Goal: Information Seeking & Learning: Learn about a topic

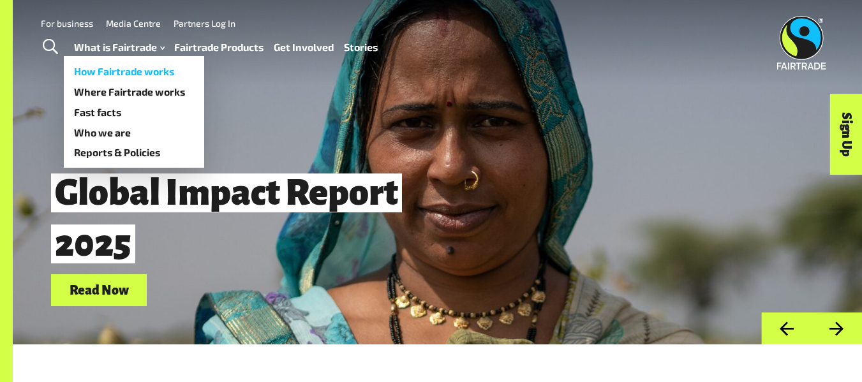
click at [136, 77] on link "How Fairtrade works" at bounding box center [134, 71] width 140 height 20
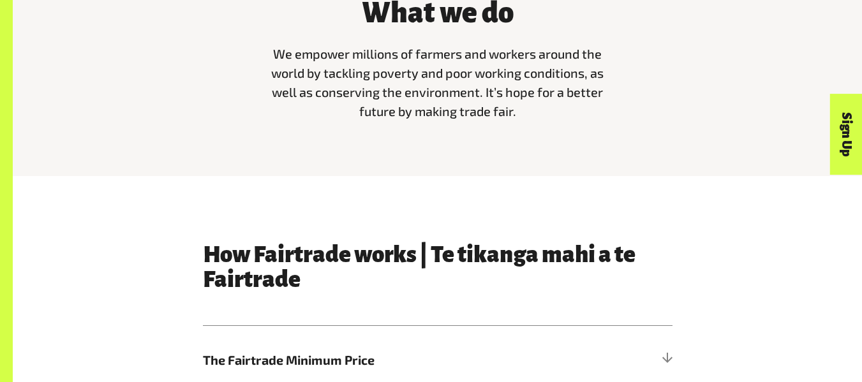
scroll to position [444, 0]
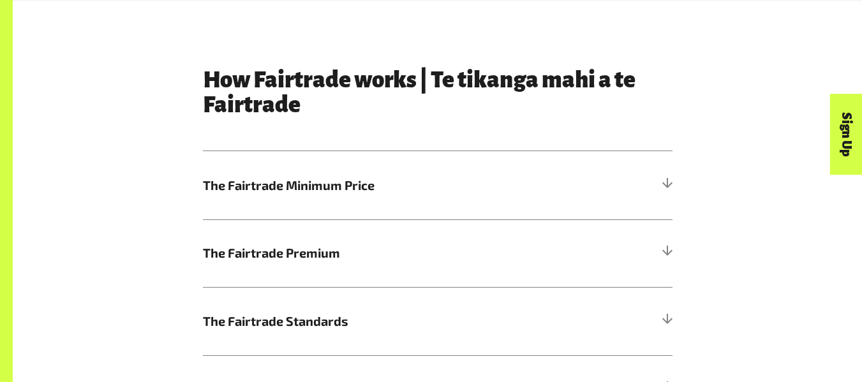
click at [253, 210] on h5 "The Fairtrade Minimum Price" at bounding box center [438, 185] width 470 height 68
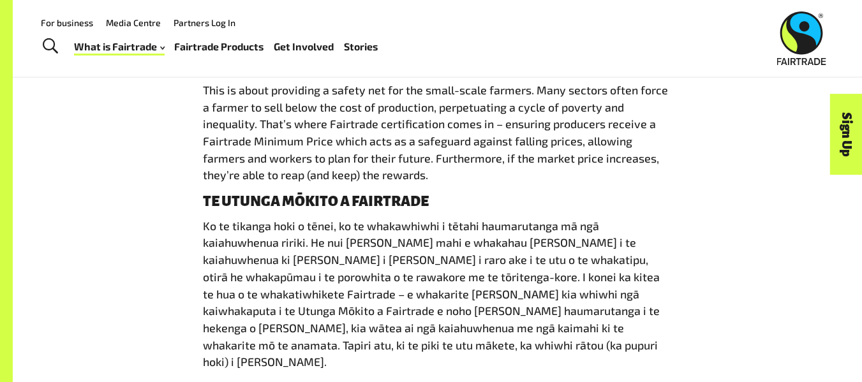
scroll to position [754, 0]
click at [295, 96] on span "This is about providing a safety net for the small-scale farmers. Many sectors …" at bounding box center [435, 134] width 465 height 100
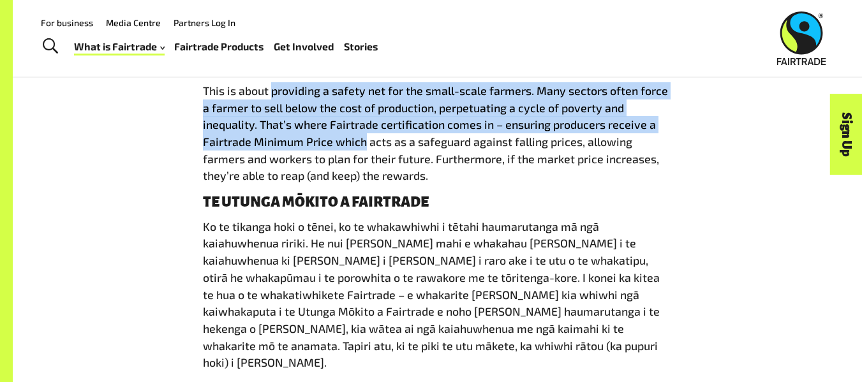
drag, startPoint x: 295, startPoint y: 96, endPoint x: 337, endPoint y: 151, distance: 69.2
click at [337, 151] on span "This is about providing a safety net for the small-scale farmers. Many sectors …" at bounding box center [435, 134] width 465 height 100
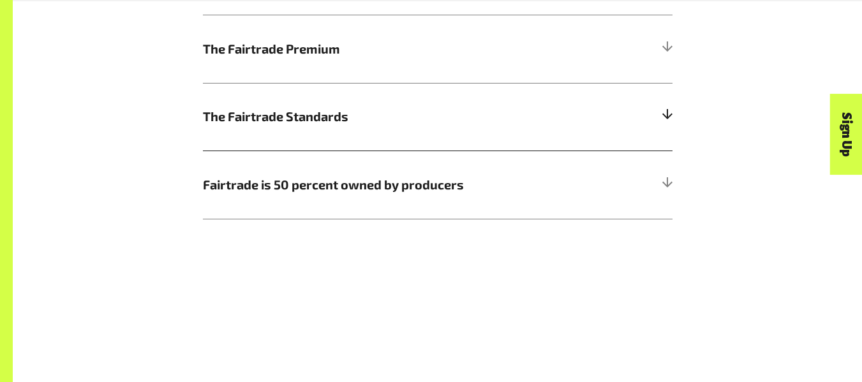
scroll to position [1137, 0]
click at [310, 107] on span "The Fairtrade Standards" at bounding box center [379, 116] width 352 height 19
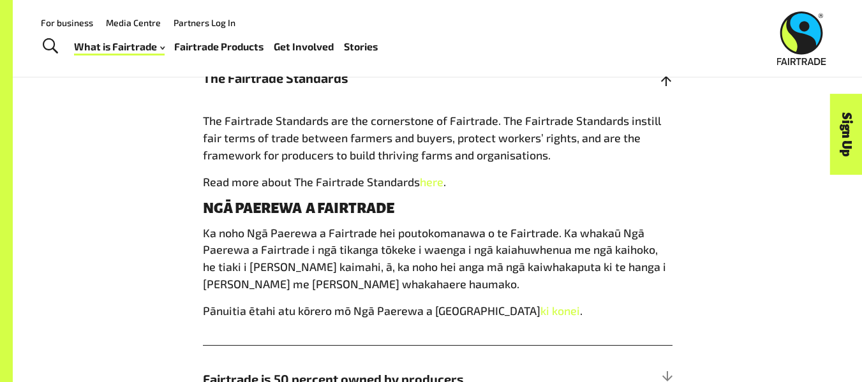
scroll to position [855, 0]
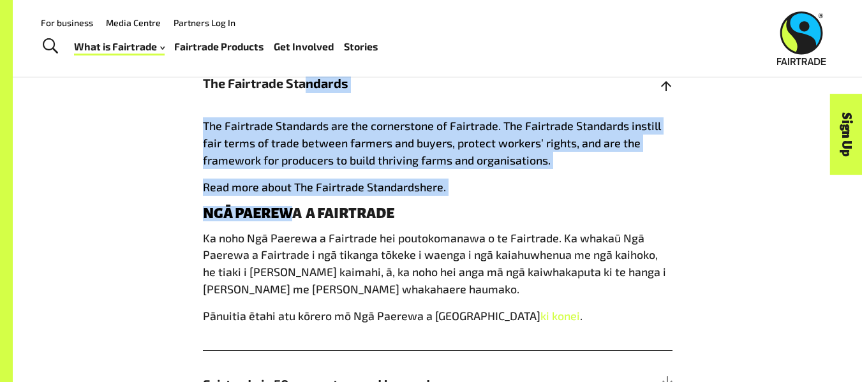
drag, startPoint x: 305, startPoint y: 115, endPoint x: 286, endPoint y: 201, distance: 87.6
click at [286, 201] on div "The Fairtrade Standards The Fairtrade Standards are the cornerstone of Fairtrad…" at bounding box center [438, 200] width 470 height 302
click at [286, 201] on div "The Fairtrade Standards are the cornerstone of Fairtrade. The Fairtrade Standar…" at bounding box center [438, 233] width 470 height 233
drag, startPoint x: 286, startPoint y: 201, endPoint x: 315, endPoint y: 116, distance: 89.6
click at [315, 116] on div "The Fairtrade Standards The Fairtrade Standards are the cornerstone of Fairtrad…" at bounding box center [438, 200] width 470 height 302
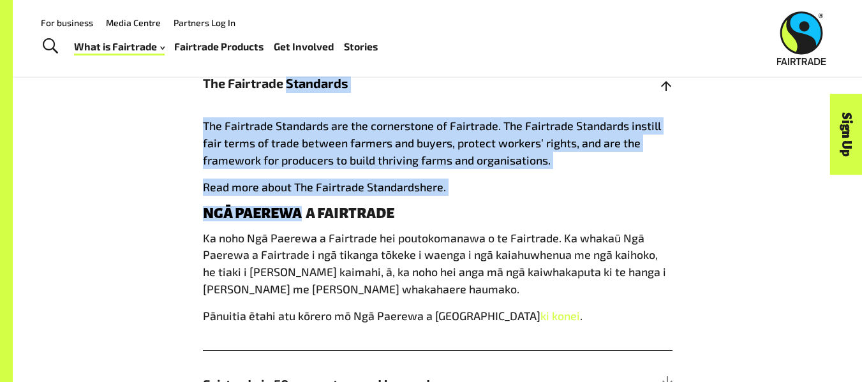
click at [315, 116] on h5 "The Fairtrade Standards" at bounding box center [438, 83] width 470 height 68
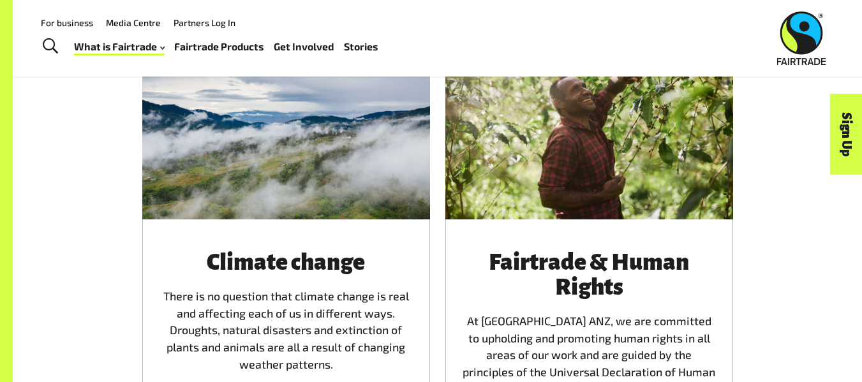
scroll to position [2190, 0]
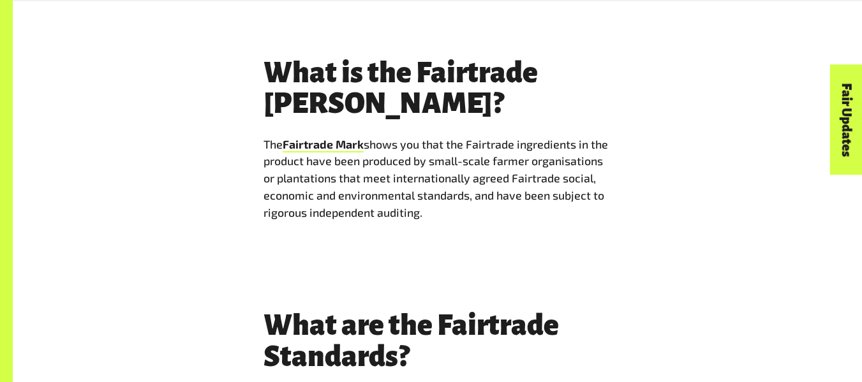
scroll to position [4352, 0]
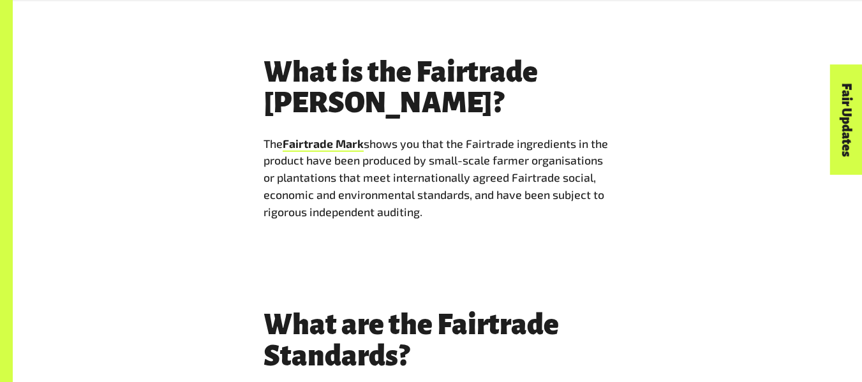
click at [484, 135] on p "The Fairtrade Mark shows you that the Fairtrade ingredients in the product have…" at bounding box center [437, 177] width 348 height 85
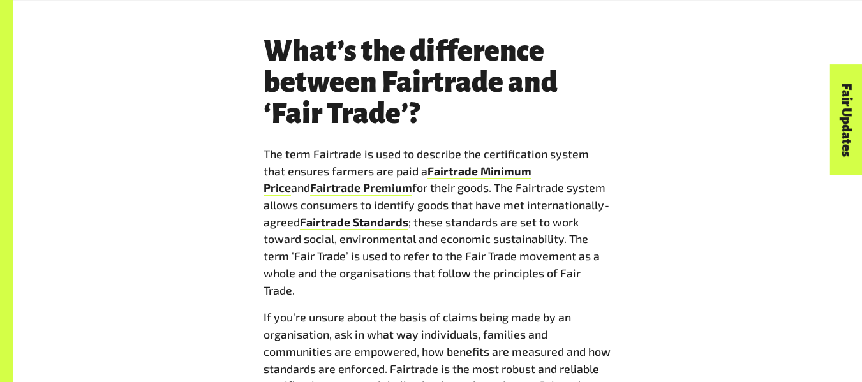
scroll to position [2204, 0]
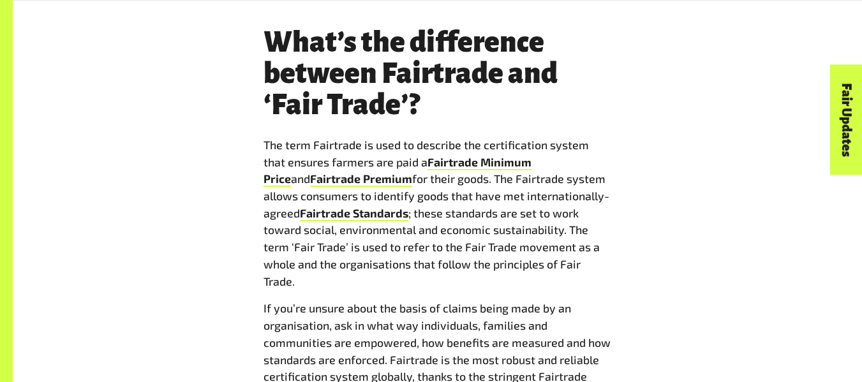
click at [478, 137] on p "The term Fairtrade is used to describe the certification system that ensures fa…" at bounding box center [437, 213] width 348 height 153
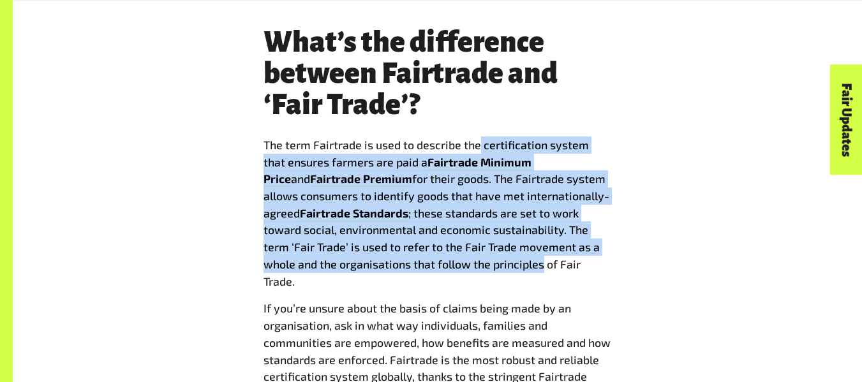
drag, startPoint x: 478, startPoint y: 110, endPoint x: 491, endPoint y: 246, distance: 136.4
click at [491, 246] on p "The term Fairtrade is used to describe the certification system that ensures fa…" at bounding box center [437, 213] width 348 height 153
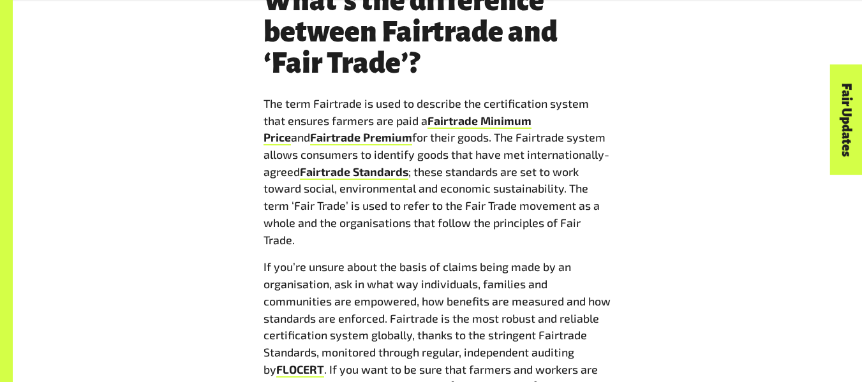
scroll to position [2246, 0]
click at [482, 149] on p "The term Fairtrade is used to describe the certification system that ensures fa…" at bounding box center [437, 170] width 348 height 153
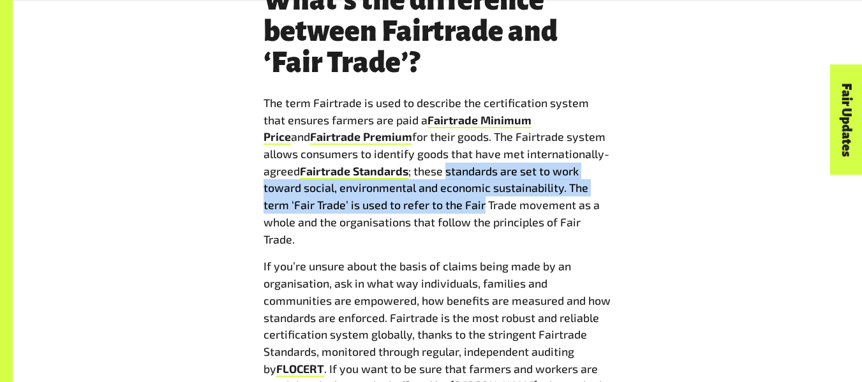
drag, startPoint x: 482, startPoint y: 149, endPoint x: 478, endPoint y: 183, distance: 34.7
click at [478, 183] on p "The term Fairtrade is used to describe the certification system that ensures fa…" at bounding box center [437, 170] width 348 height 153
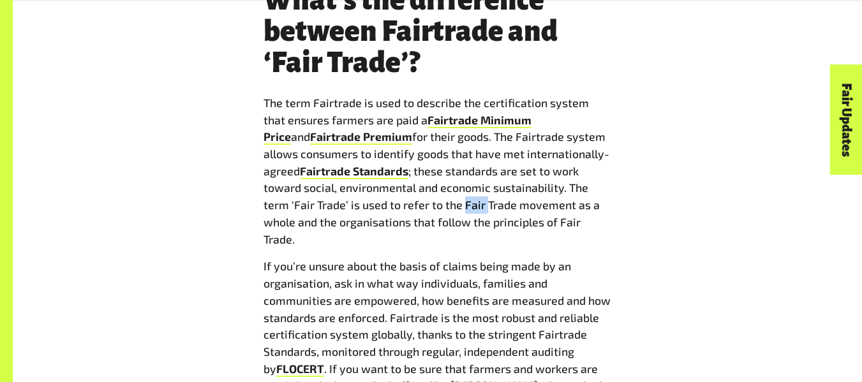
click at [478, 183] on p "The term Fairtrade is used to describe the certification system that ensures fa…" at bounding box center [437, 170] width 348 height 153
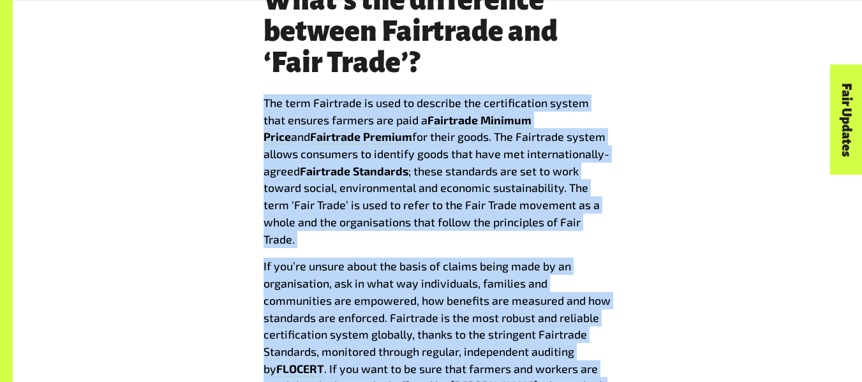
drag, startPoint x: 478, startPoint y: 183, endPoint x: 484, endPoint y: 246, distance: 62.7
click at [484, 246] on div "Where can I buy Fairtrade products? You’ll find Fairtrade products in supermark…" at bounding box center [437, 197] width 348 height 2348
click at [484, 258] on p "If you’re unsure about the basis of claims being made by an organisation, ask i…" at bounding box center [437, 334] width 348 height 153
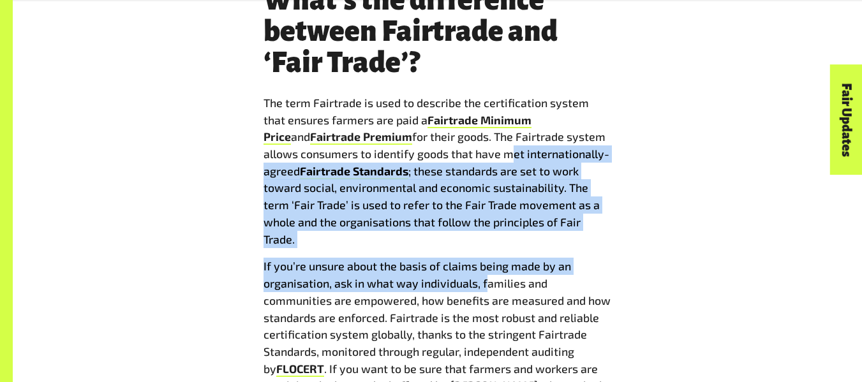
drag, startPoint x: 484, startPoint y: 246, endPoint x: 501, endPoint y: 126, distance: 121.3
click at [501, 126] on div "Where can I buy Fairtrade products? You’ll find Fairtrade products in supermark…" at bounding box center [437, 197] width 348 height 2348
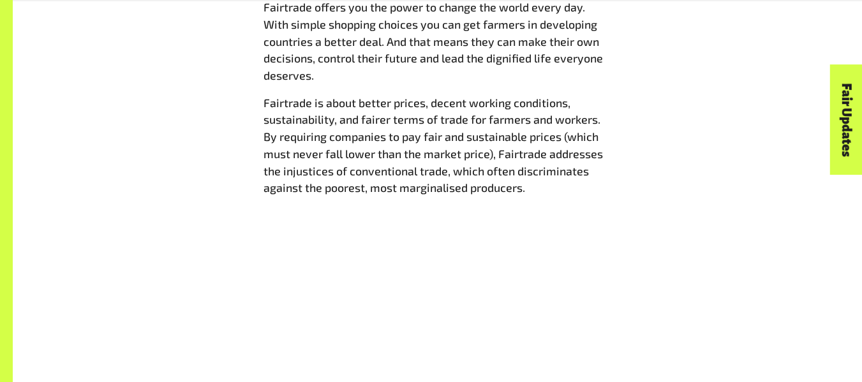
scroll to position [790, 0]
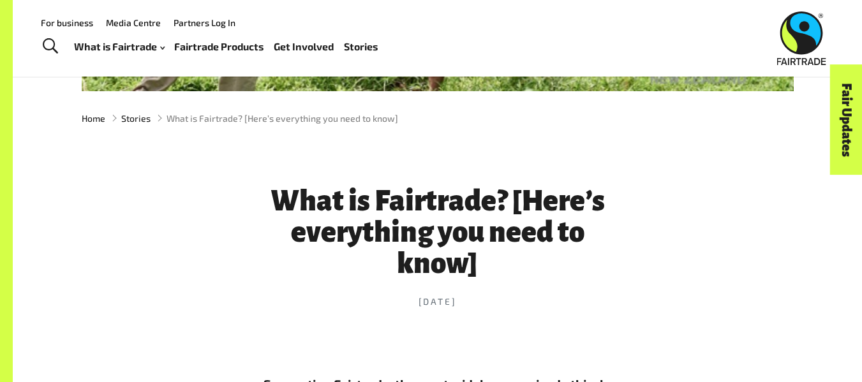
scroll to position [320, 0]
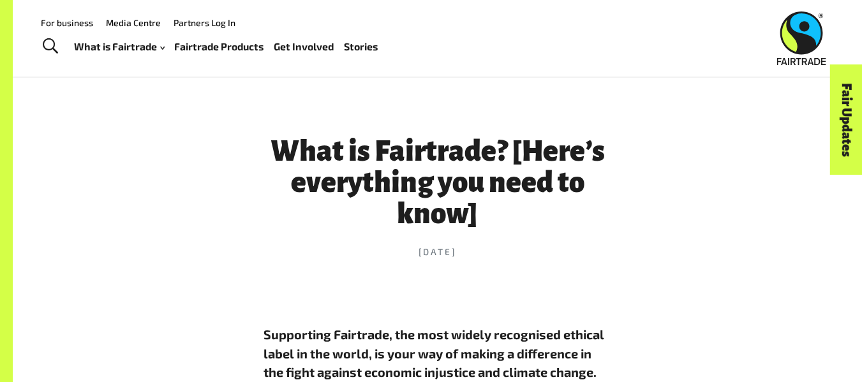
scroll to position [383, 0]
click at [309, 140] on h1 "What is Fairtrade? [Here’s everything you need to know]" at bounding box center [437, 184] width 348 height 94
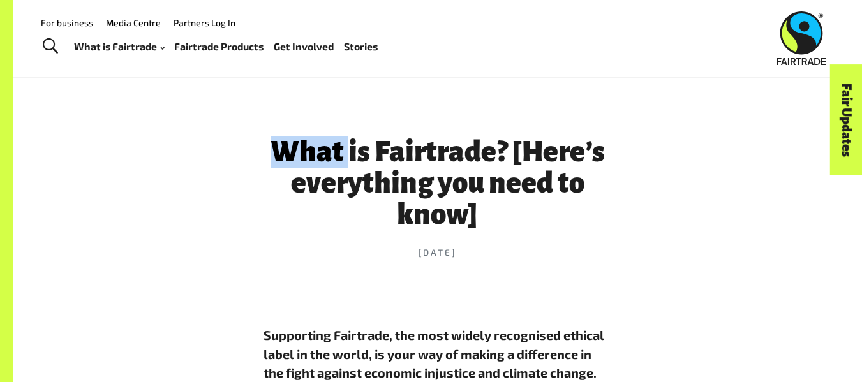
click at [309, 140] on h1 "What is Fairtrade? [Here’s everything you need to know]" at bounding box center [437, 184] width 348 height 94
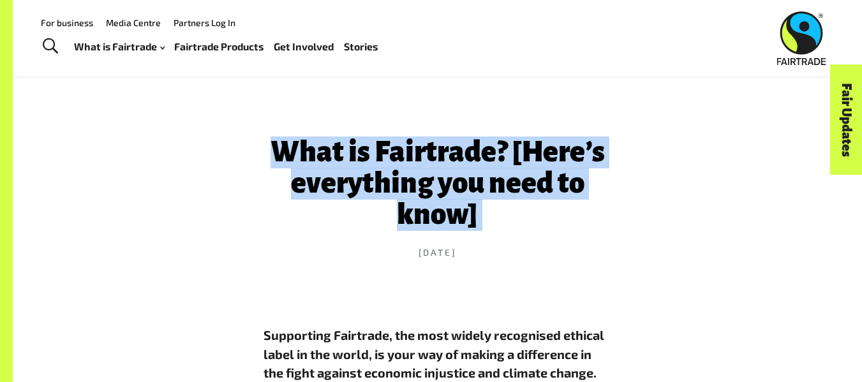
click at [309, 140] on h1 "What is Fairtrade? [Here’s everything you need to know]" at bounding box center [437, 184] width 348 height 94
copy header "What is Fairtrade? [Here’s everything you need to know]"
